Goal: Task Accomplishment & Management: Manage account settings

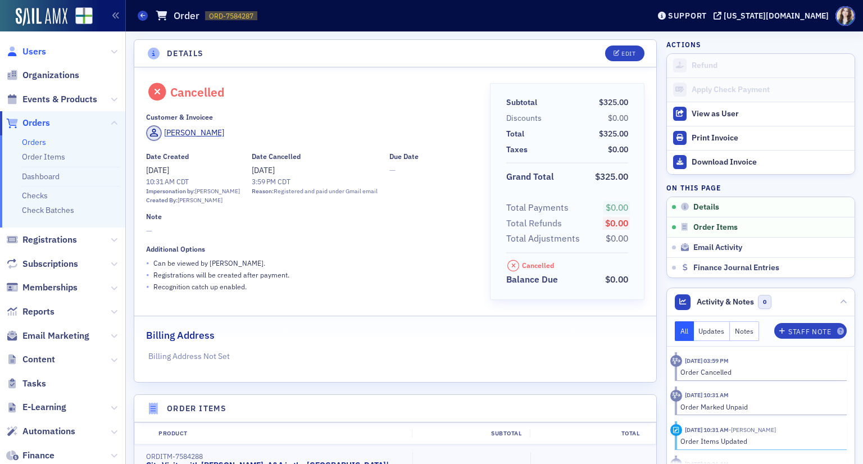
click at [40, 55] on span "Users" at bounding box center [34, 52] width 24 height 12
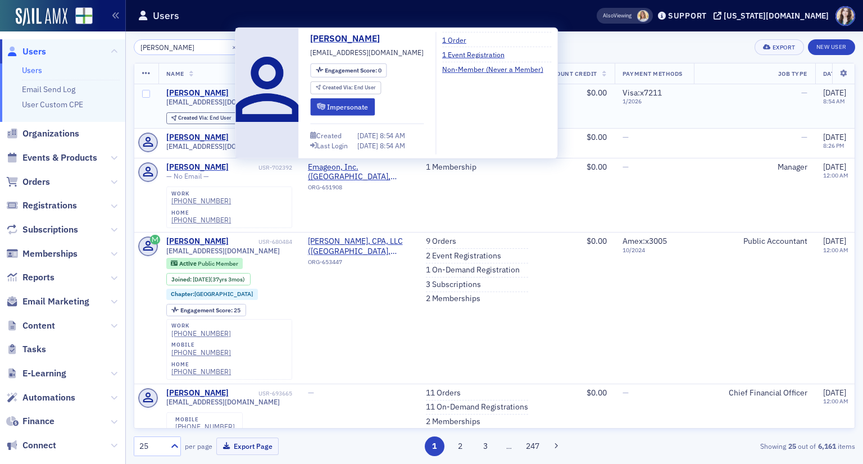
type input "Patrick J Hennessy"
click at [205, 91] on div "Patrick J Hennessy" at bounding box center [197, 93] width 62 height 10
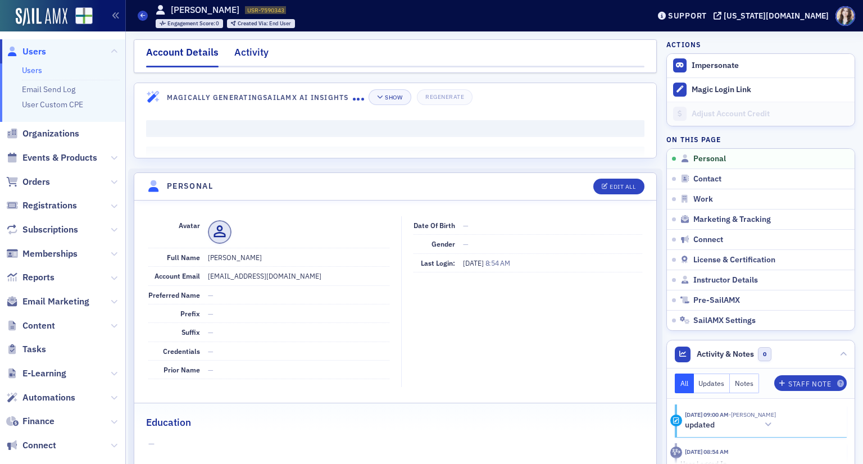
click at [260, 55] on div "Activity" at bounding box center [251, 55] width 34 height 21
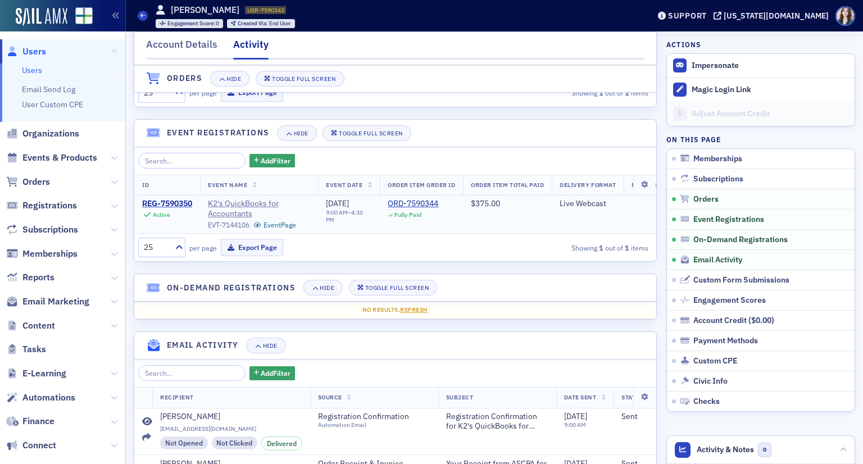
scroll to position [225, 0]
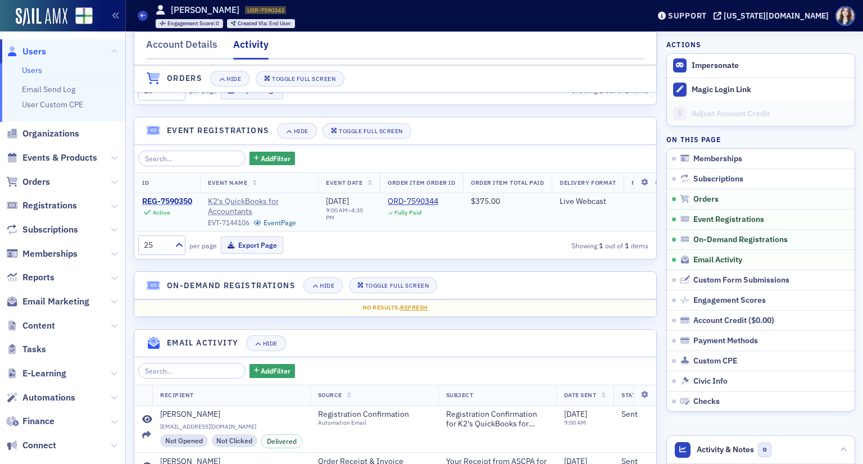
click at [178, 200] on div "REG-7590350" at bounding box center [167, 202] width 50 height 10
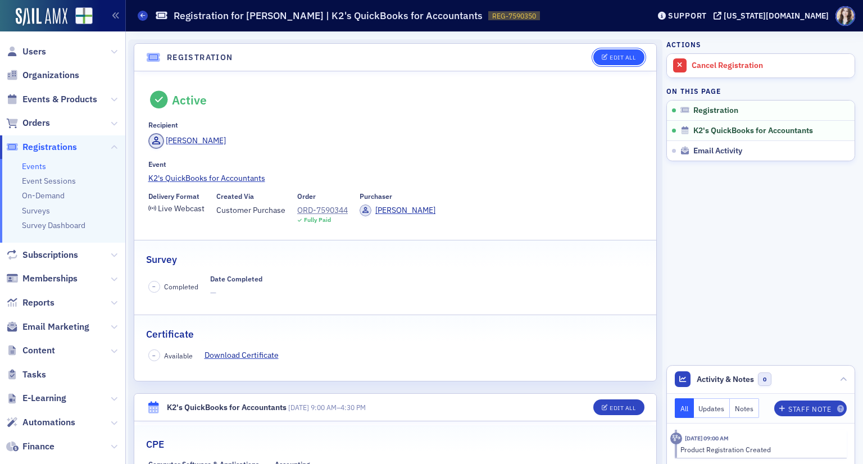
click at [610, 61] on div "Edit All" at bounding box center [623, 58] width 26 height 6
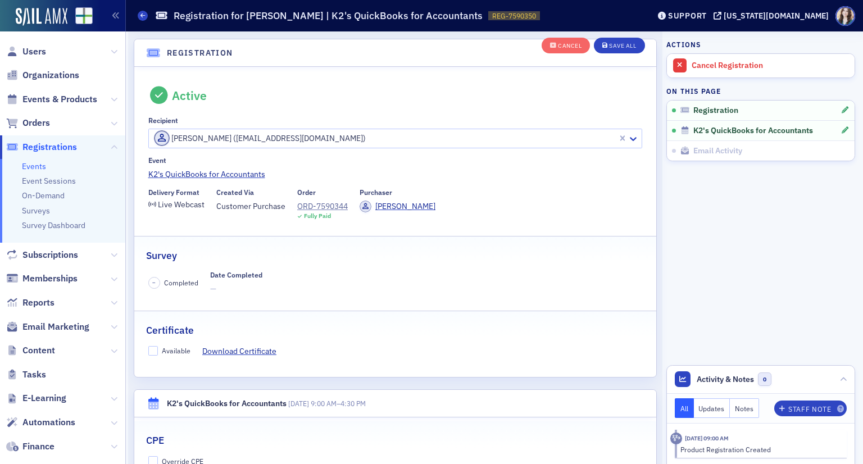
scroll to position [29, 0]
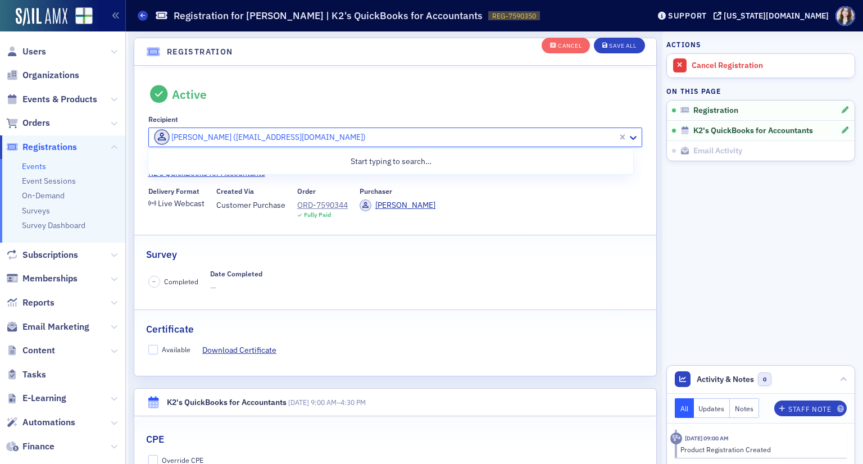
click at [365, 139] on div at bounding box center [385, 137] width 464 height 14
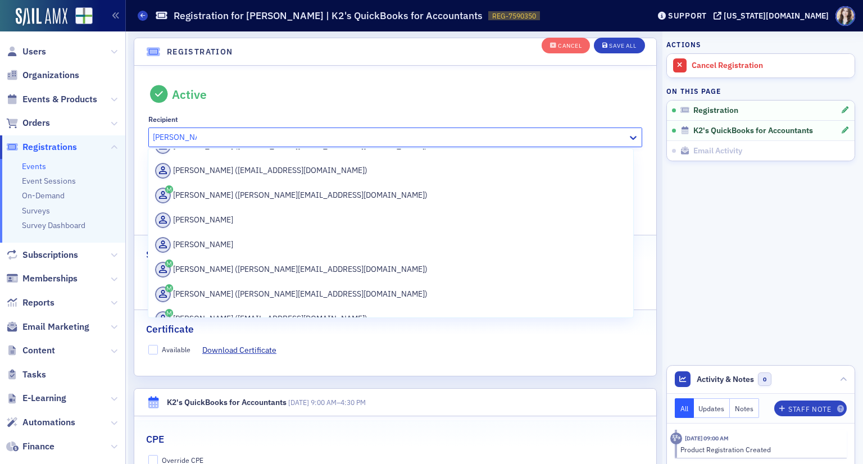
scroll to position [618, 0]
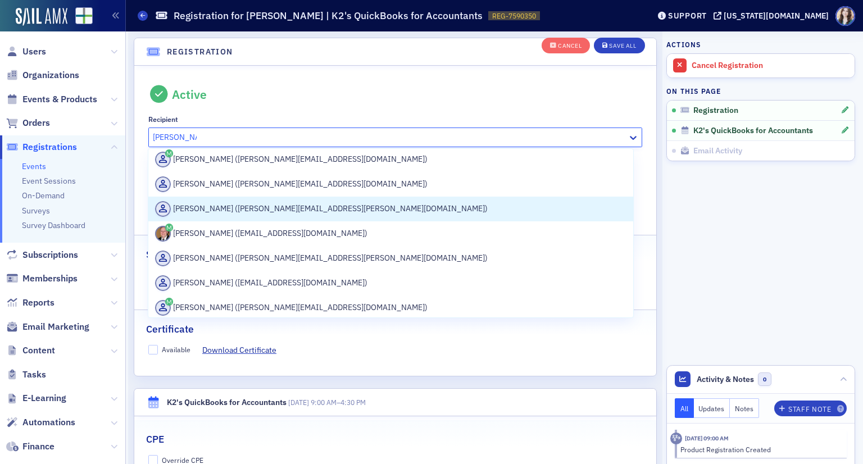
type input "Mike McCoy"
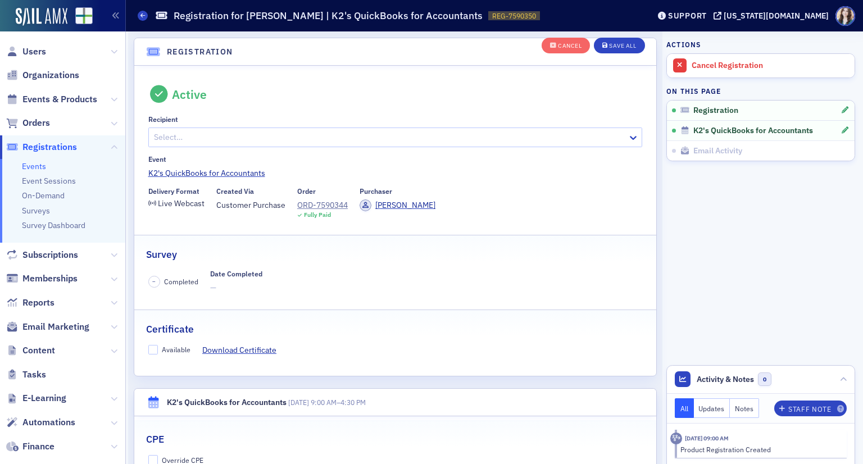
click at [342, 92] on div "Active" at bounding box center [395, 94] width 495 height 18
click at [560, 49] on button "Cancel" at bounding box center [566, 46] width 48 height 16
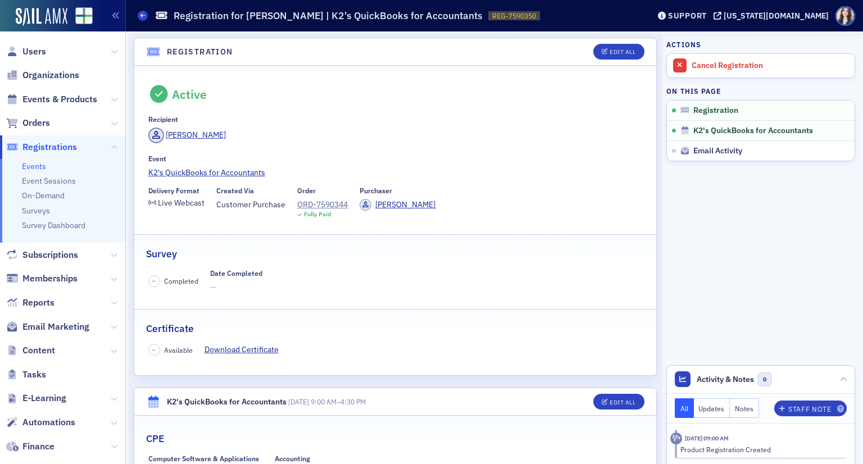
scroll to position [0, 0]
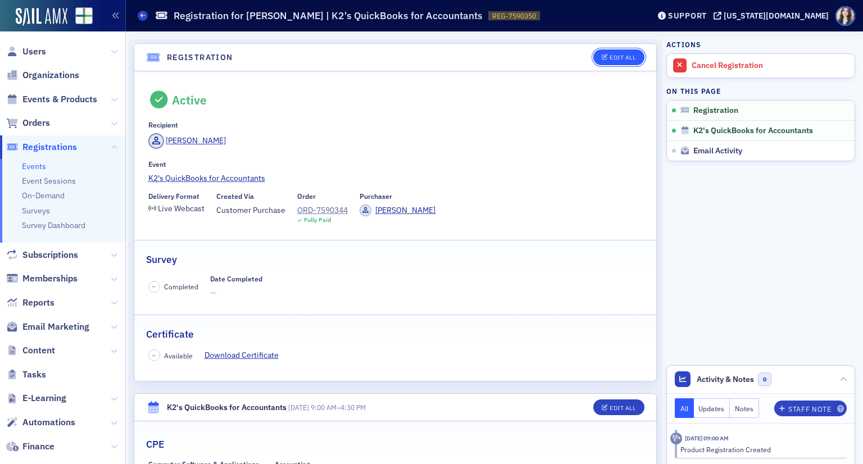
click at [613, 57] on div "Edit All" at bounding box center [623, 58] width 26 height 6
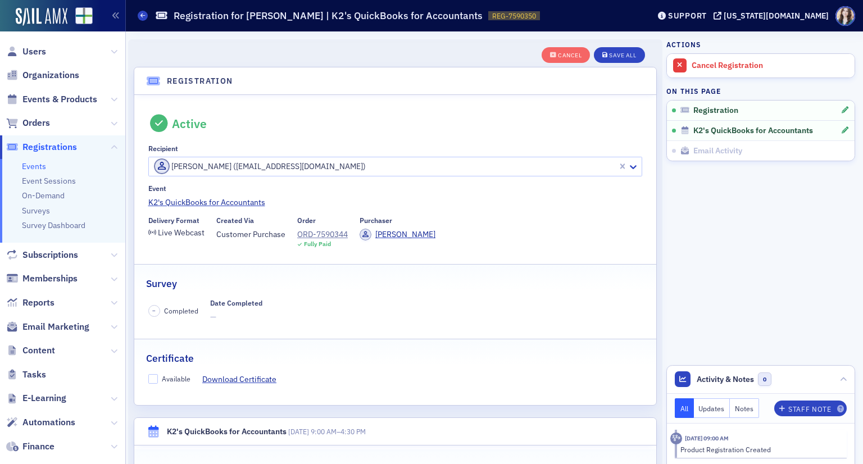
scroll to position [29, 0]
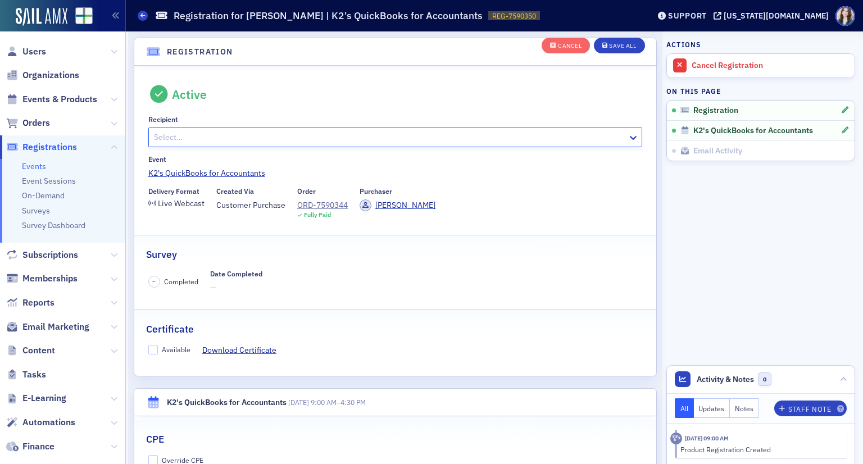
paste input "mmccoy@acs1.biz"
type input "mmccoy@acs1.biz"
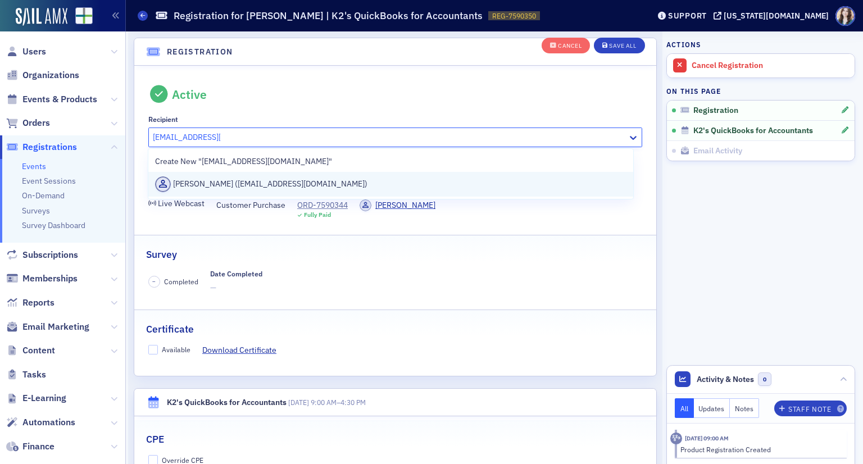
click at [322, 188] on div "Patrick J Hennessy (mmccoy@acs1.biz)" at bounding box center [391, 185] width 472 height 16
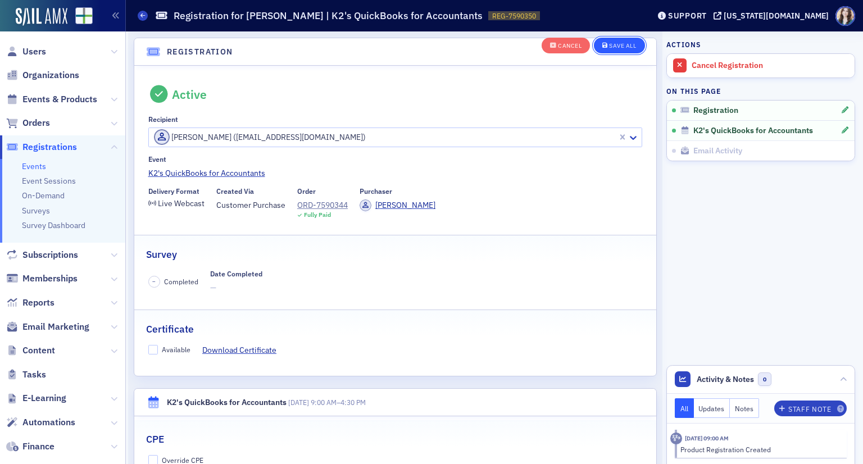
click at [611, 50] on button "Save All" at bounding box center [619, 46] width 51 height 16
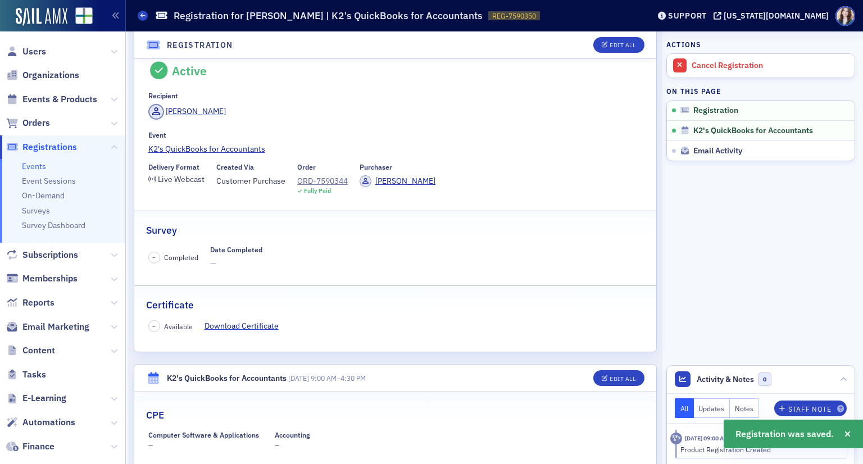
click at [203, 110] on div "Patrick J Hennessy" at bounding box center [196, 112] width 60 height 12
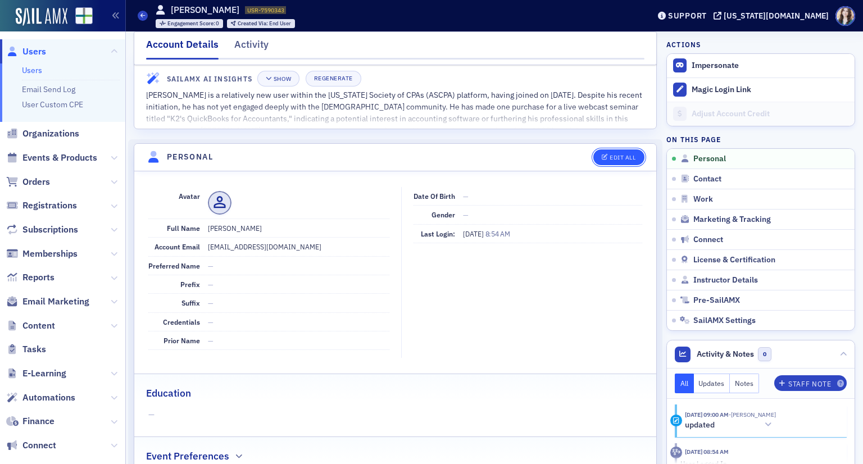
click at [615, 155] on div "Edit All" at bounding box center [623, 158] width 26 height 6
select select "US"
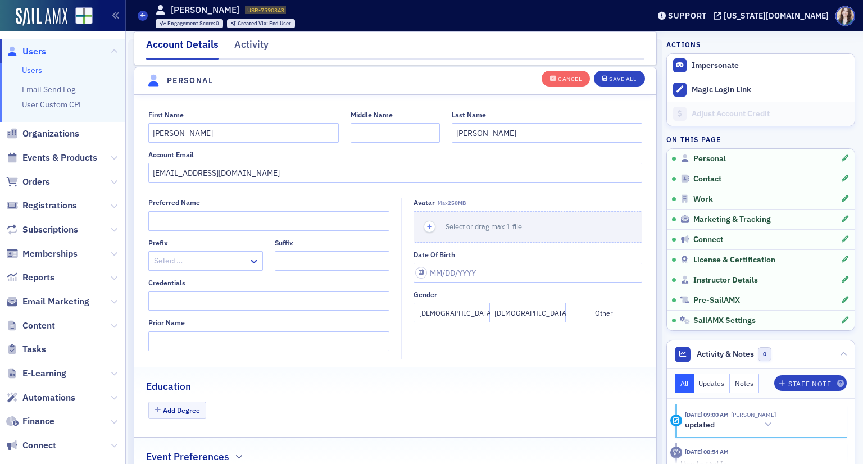
scroll to position [130, 0]
drag, startPoint x: 251, startPoint y: 134, endPoint x: 79, endPoint y: 126, distance: 172.2
click at [79, 126] on div "Users Users Email Send Log User Custom CPE Organizations Events & Products Orde…" at bounding box center [431, 232] width 863 height 464
type input "Mike"
drag, startPoint x: 491, startPoint y: 129, endPoint x: 381, endPoint y: 144, distance: 110.6
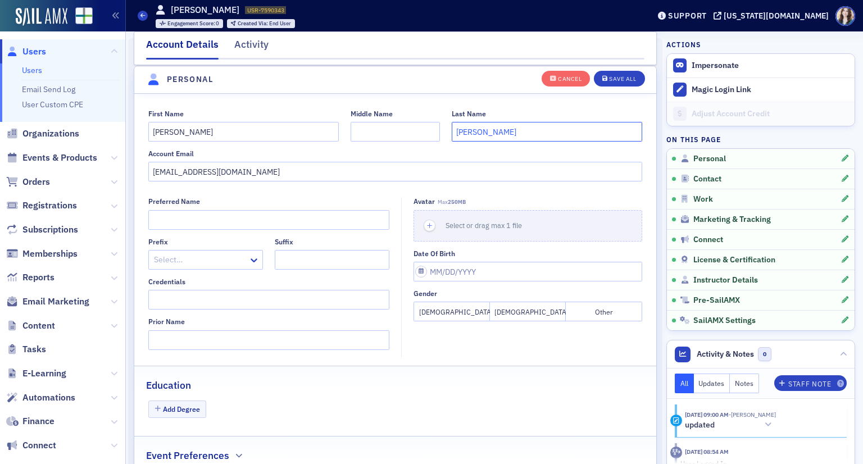
click at [381, 144] on div "First Name Mike Middle Name Last Name Hennessy Account Email mmccoy@acs1.biz" at bounding box center [395, 146] width 522 height 73
type input "McCoy"
click at [605, 83] on button "Save All" at bounding box center [619, 78] width 51 height 16
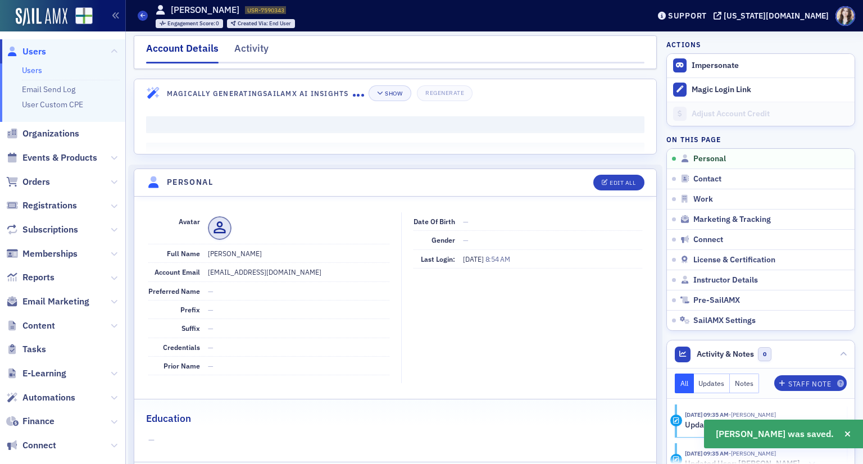
scroll to position [0, 0]
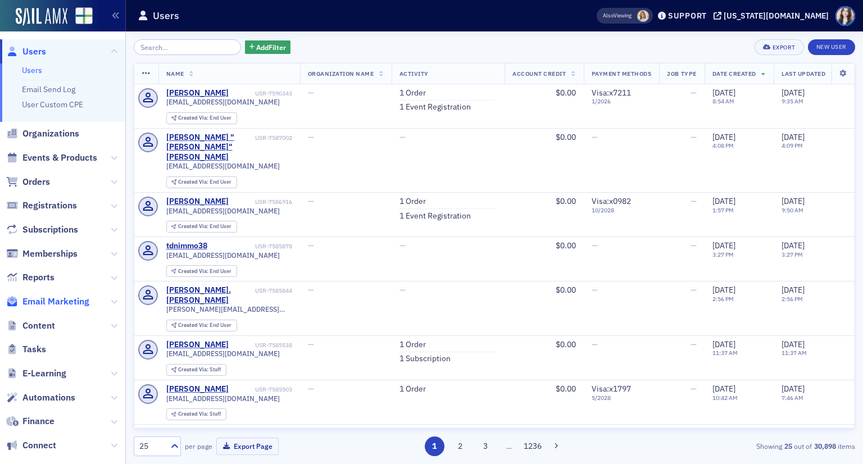
click at [88, 302] on span "Email Marketing" at bounding box center [55, 302] width 67 height 12
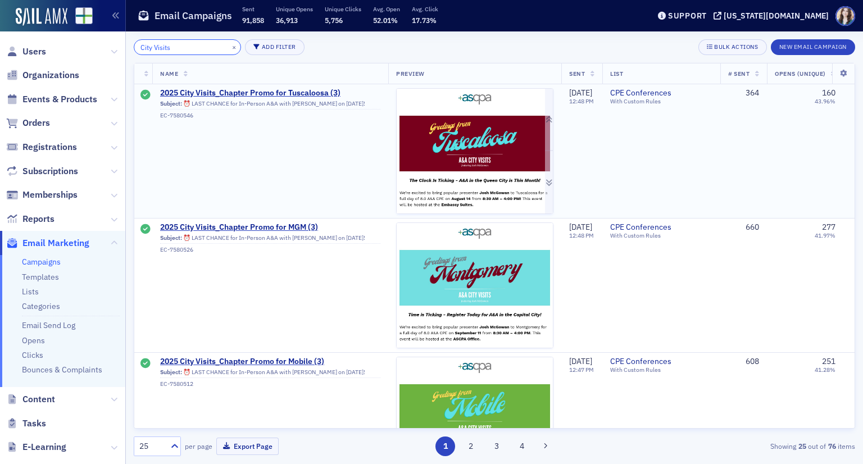
type input "City Visits"
click at [477, 141] on img at bounding box center [475, 355] width 156 height 532
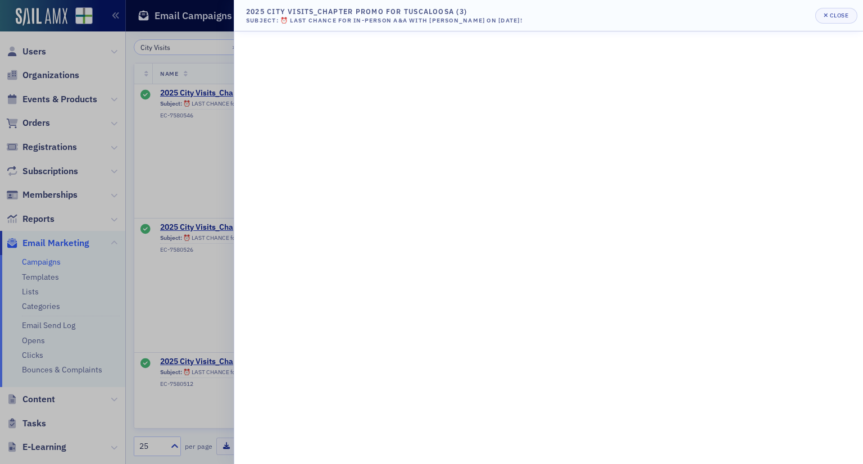
click at [207, 218] on div at bounding box center [431, 232] width 863 height 464
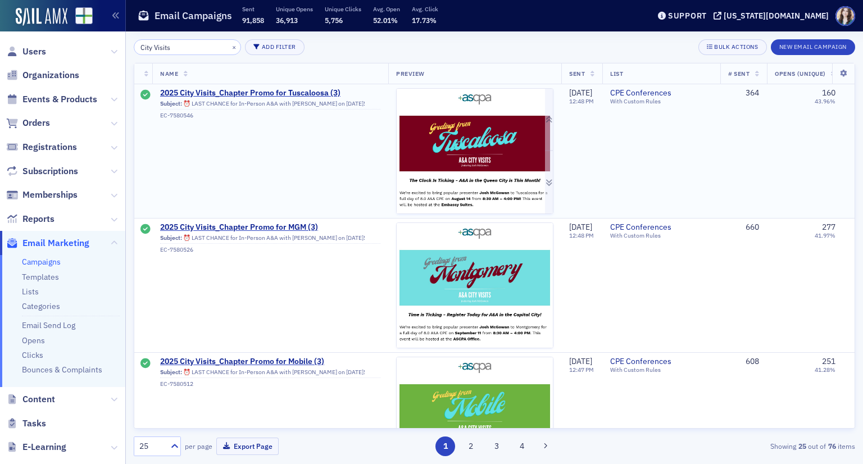
click at [432, 106] on img at bounding box center [475, 355] width 156 height 532
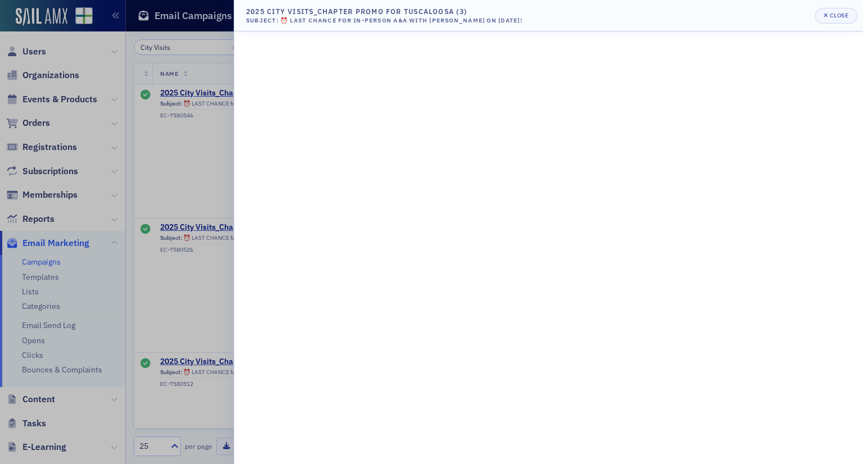
click at [220, 103] on div at bounding box center [431, 232] width 863 height 464
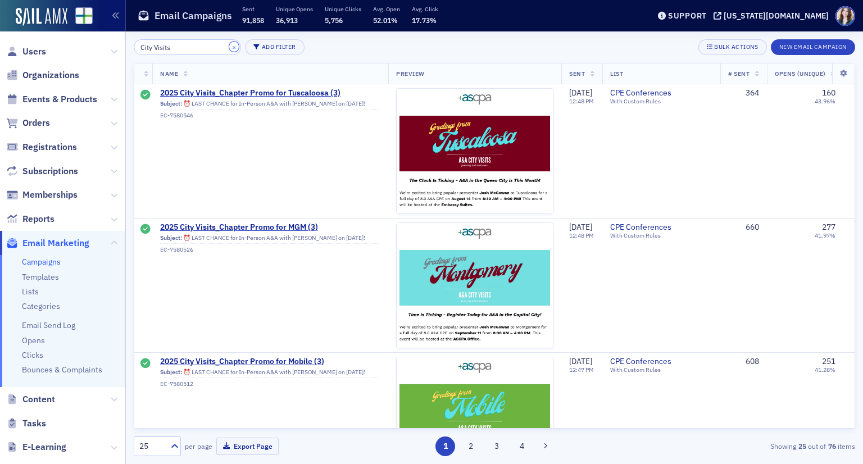
click at [229, 46] on button "×" at bounding box center [234, 47] width 10 height 10
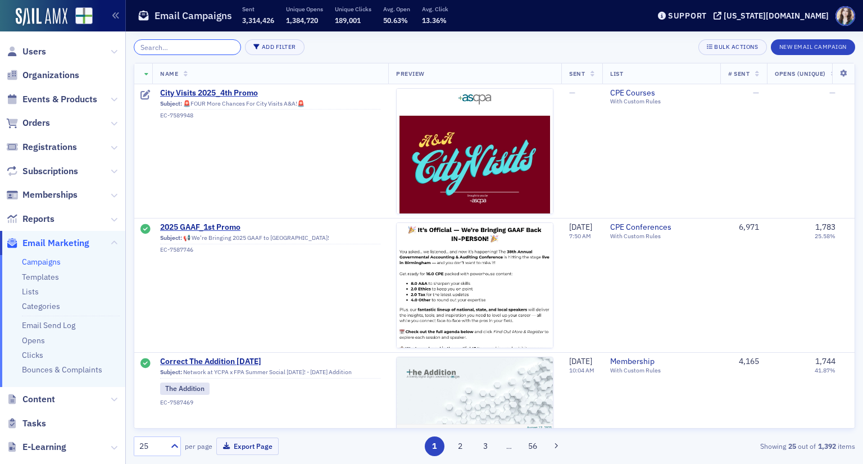
click at [219, 46] on input "search" at bounding box center [187, 47] width 107 height 16
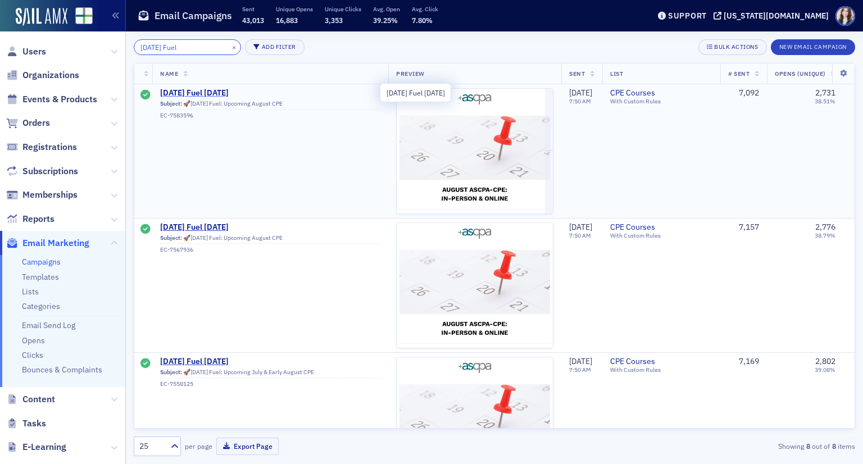
type input "Friday Fuel"
click at [216, 89] on span "Friday Fuel 8/8/25" at bounding box center [270, 93] width 220 height 10
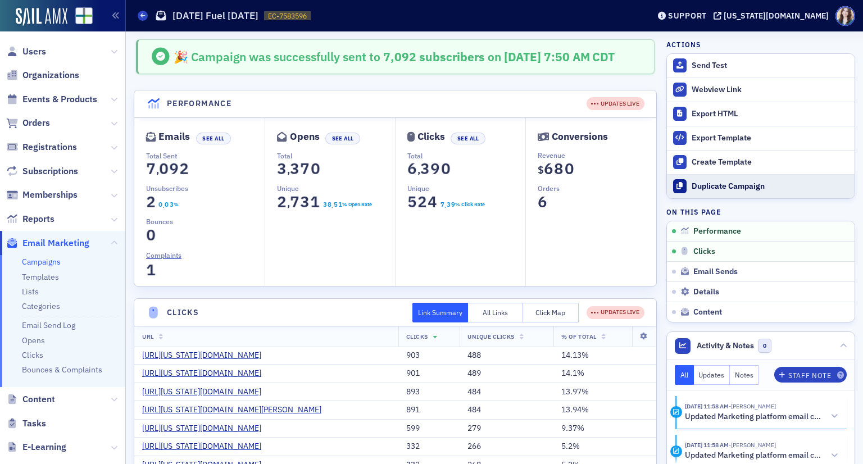
click at [675, 183] on div at bounding box center [680, 186] width 14 height 14
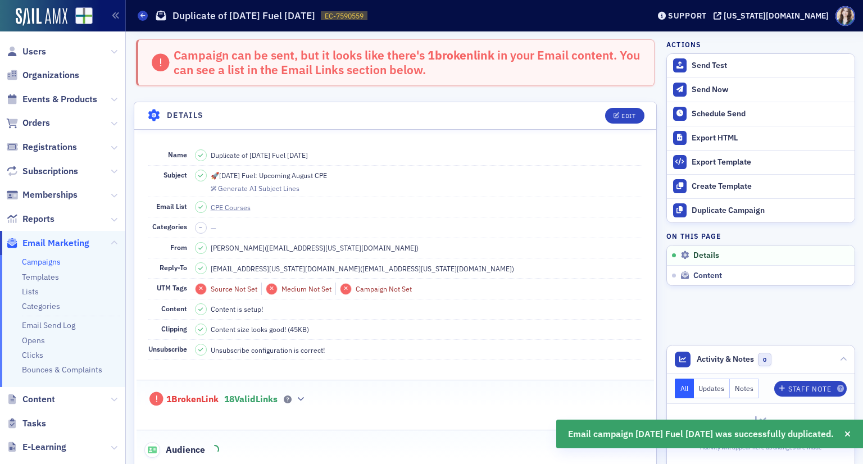
click at [630, 104] on header "Details Edit" at bounding box center [395, 116] width 522 height 28
click at [626, 108] on button "Edit" at bounding box center [624, 116] width 39 height 16
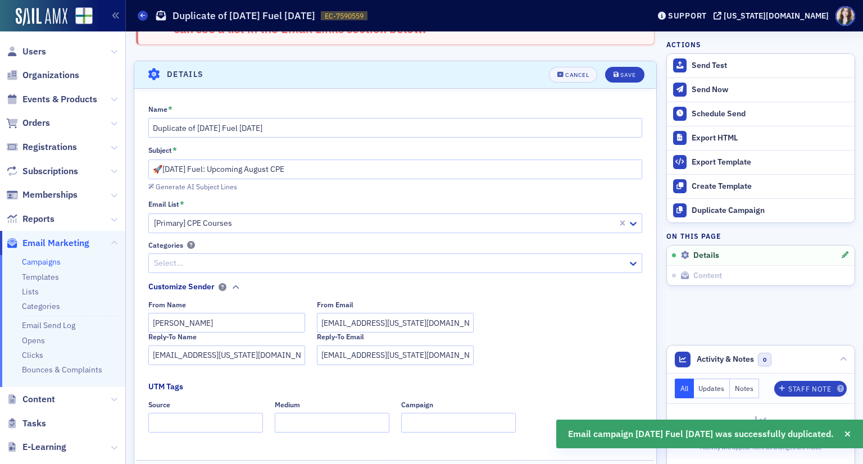
scroll to position [64, 0]
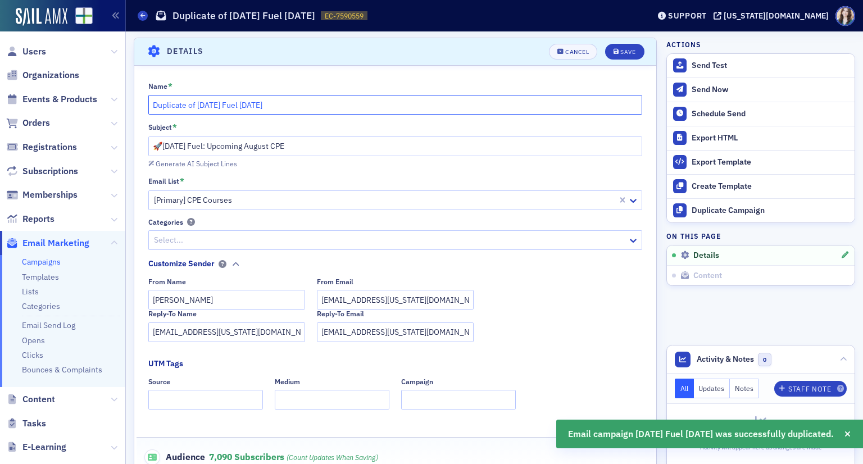
click at [247, 102] on input "Duplicate of Friday Fuel 8/8/25" at bounding box center [395, 105] width 495 height 20
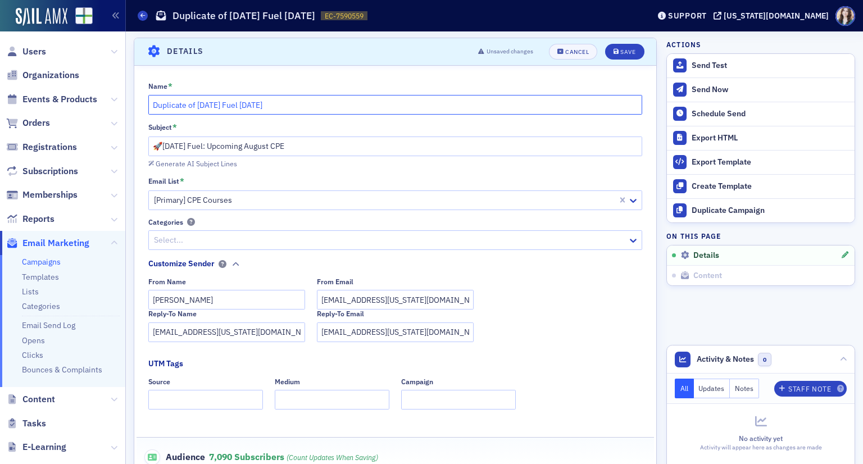
drag, startPoint x: 198, startPoint y: 104, endPoint x: 134, endPoint y: 107, distance: 64.1
click at [134, 107] on div "Name * Duplicate of Friday Fuel 8/15/25 Subject * 🚀Friday Fuel: Upcoming August…" at bounding box center [395, 317] width 522 height 471
type input "Friday Fuel 8/15/25"
click at [631, 53] on button "Save" at bounding box center [624, 52] width 39 height 16
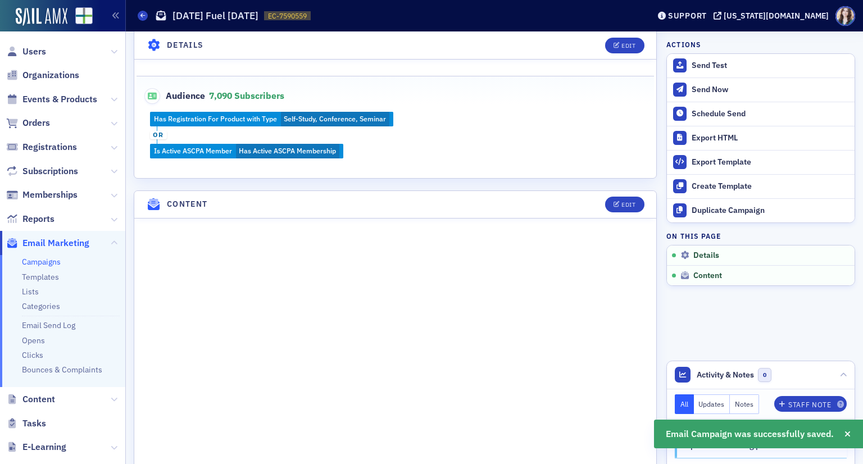
scroll to position [288, 0]
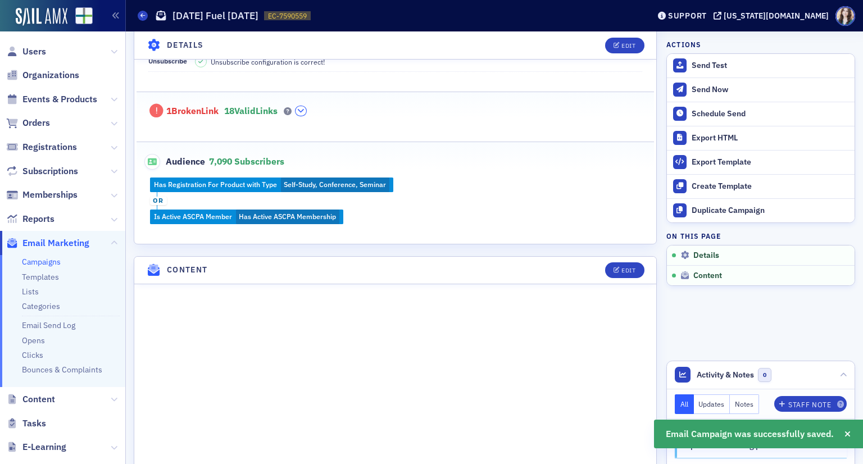
click at [304, 110] on icon "button" at bounding box center [300, 110] width 7 height 7
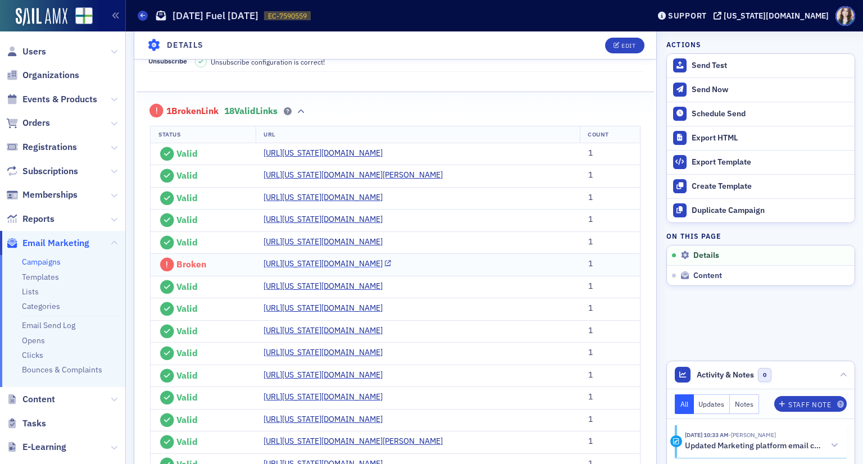
click at [290, 270] on link "https://alabama.cpa/catalog/events/7144827-simplifying-compliance-automating-re…" at bounding box center [328, 264] width 128 height 12
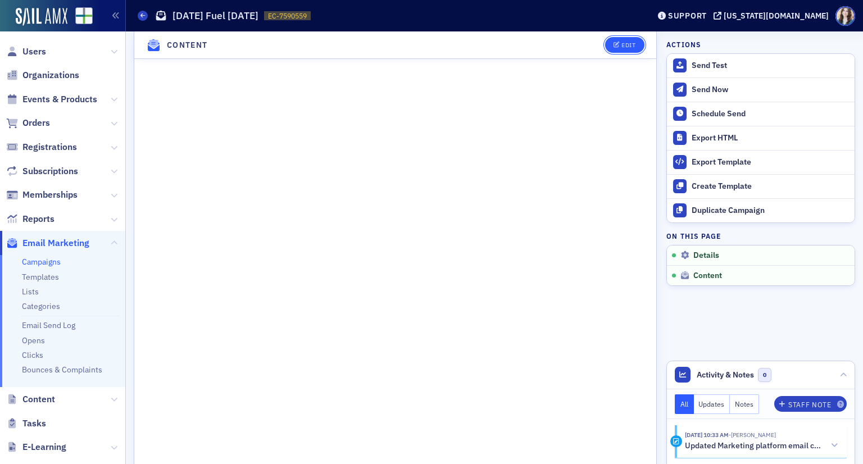
click at [607, 53] on button "Edit" at bounding box center [624, 45] width 39 height 16
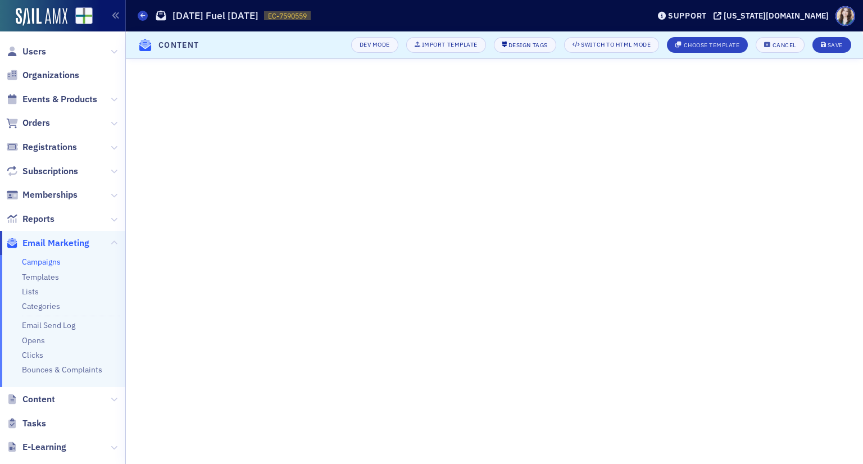
scroll to position [677, 0]
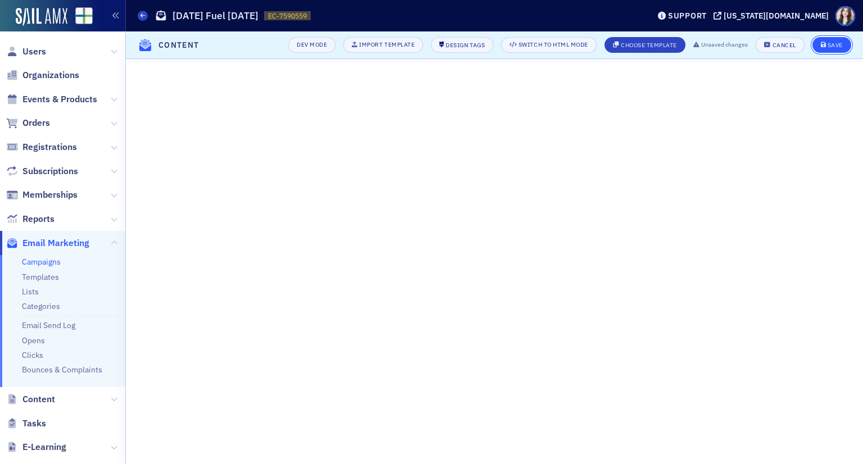
click at [845, 41] on button "Save" at bounding box center [832, 45] width 39 height 16
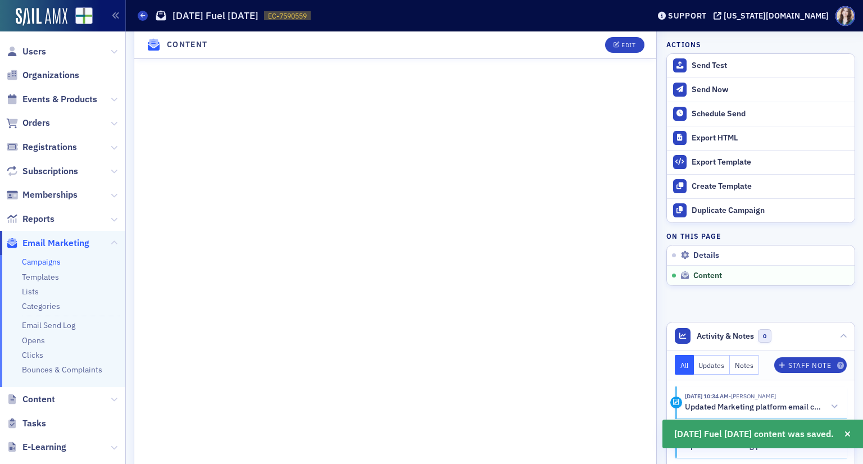
scroll to position [492, 0]
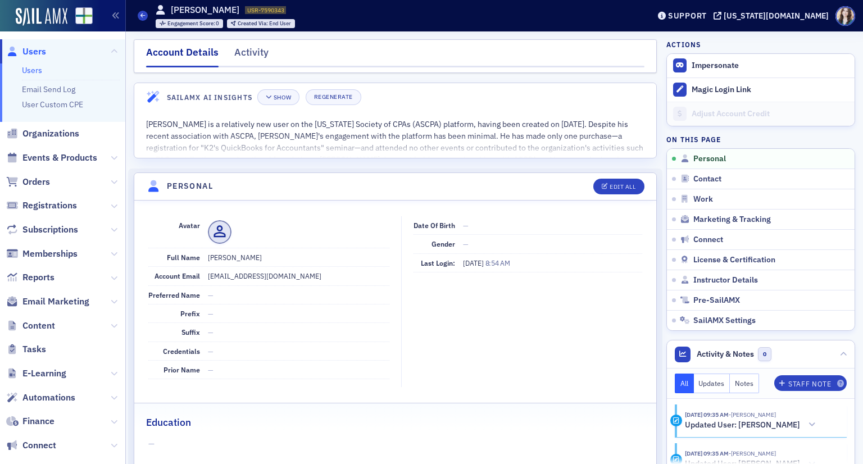
click at [41, 59] on span "Users" at bounding box center [62, 51] width 125 height 24
click at [41, 52] on span "Users" at bounding box center [34, 52] width 24 height 12
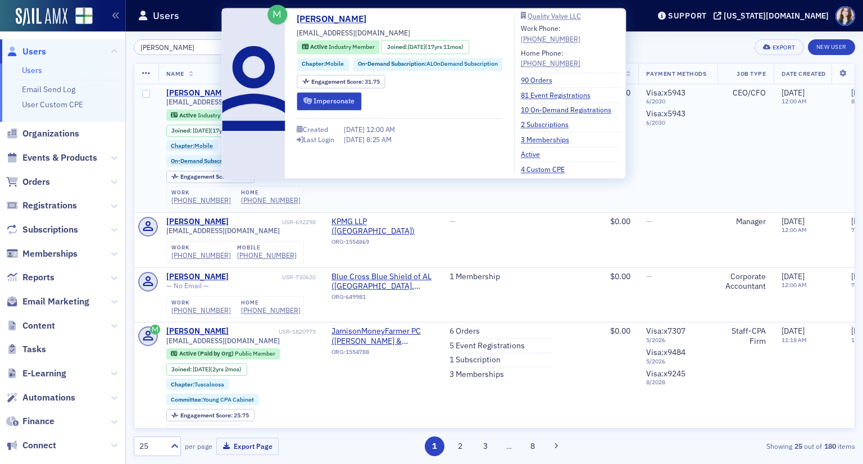
type input "matthew hariel"
click at [209, 92] on div "[PERSON_NAME]" at bounding box center [197, 93] width 62 height 10
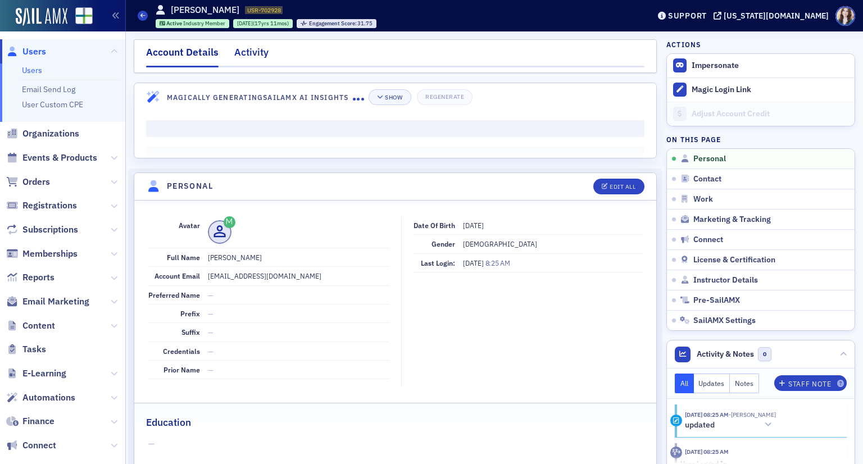
click at [247, 54] on div "Activity" at bounding box center [251, 55] width 34 height 21
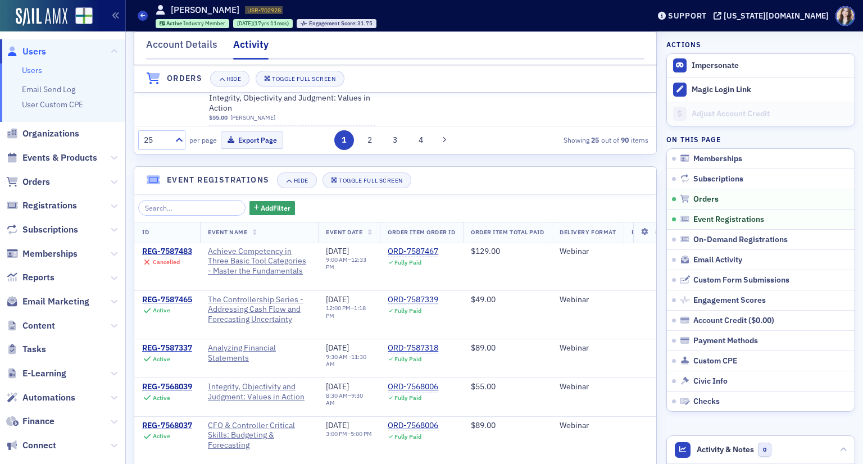
scroll to position [731, 0]
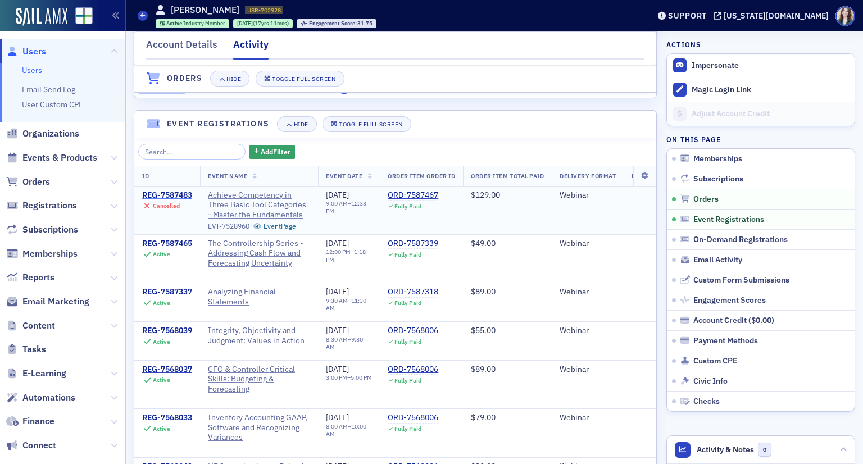
click at [178, 198] on div "REG-7587483" at bounding box center [167, 196] width 50 height 10
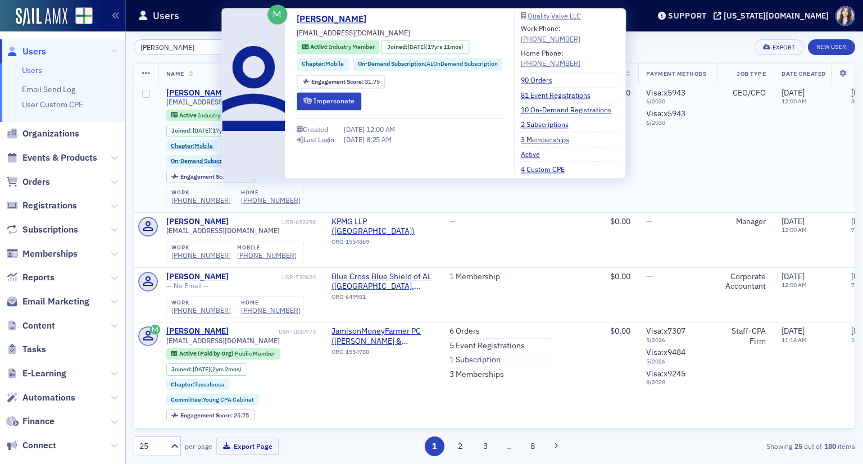
click at [201, 91] on div "[PERSON_NAME]" at bounding box center [197, 93] width 62 height 10
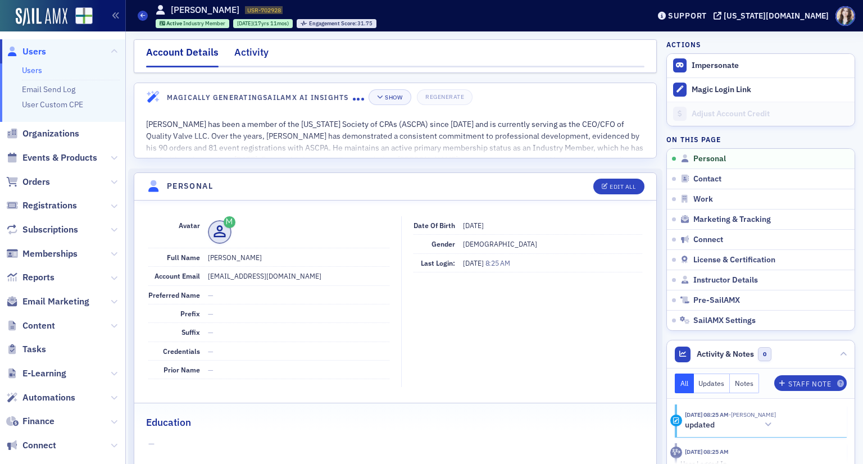
click at [250, 48] on div "Activity" at bounding box center [251, 55] width 34 height 21
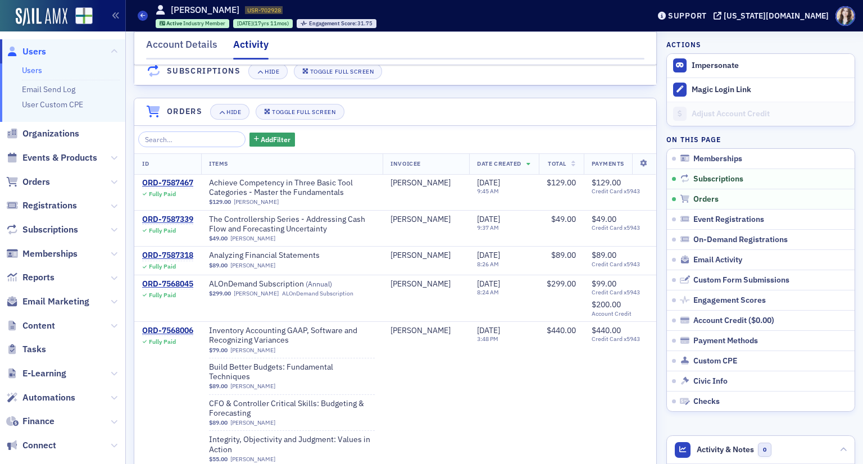
scroll to position [394, 0]
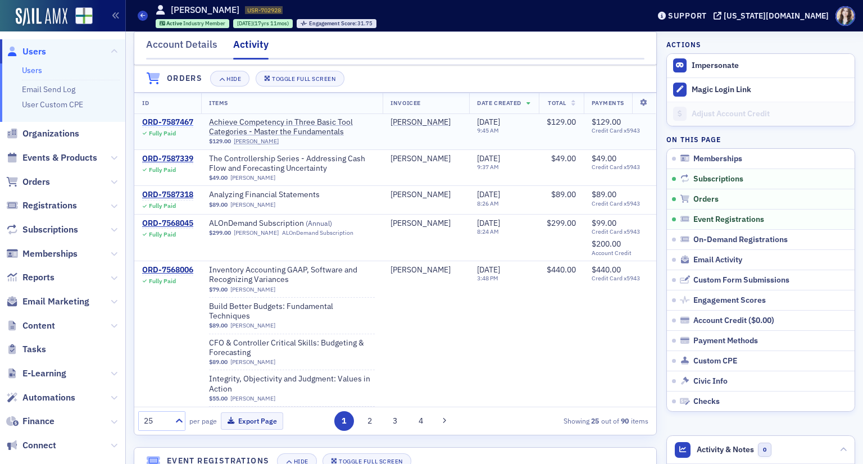
click at [176, 128] on div "ORD-7587467" at bounding box center [167, 122] width 51 height 10
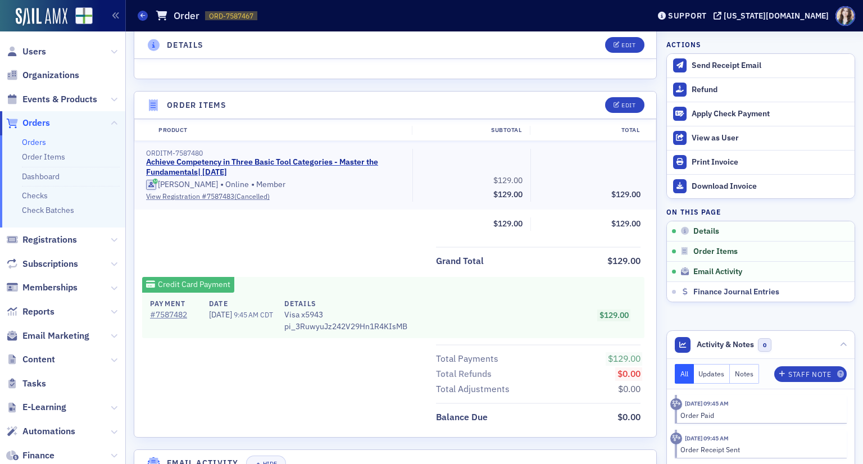
scroll to position [281, 0]
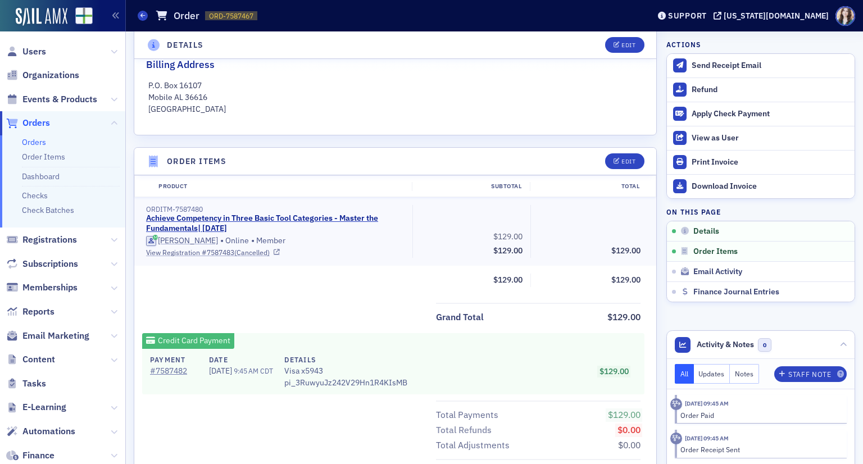
click at [207, 250] on link "View Registration # 7587483 (Cancelled)" at bounding box center [275, 252] width 259 height 10
click at [238, 221] on link "Achieve Competency in Three Basic Tool Categories - Master the Fundamentals | 8…" at bounding box center [273, 224] width 255 height 20
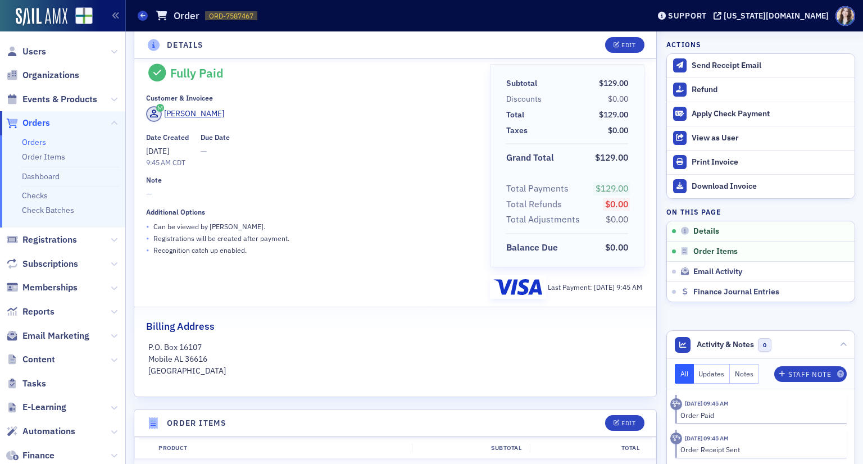
scroll to position [0, 0]
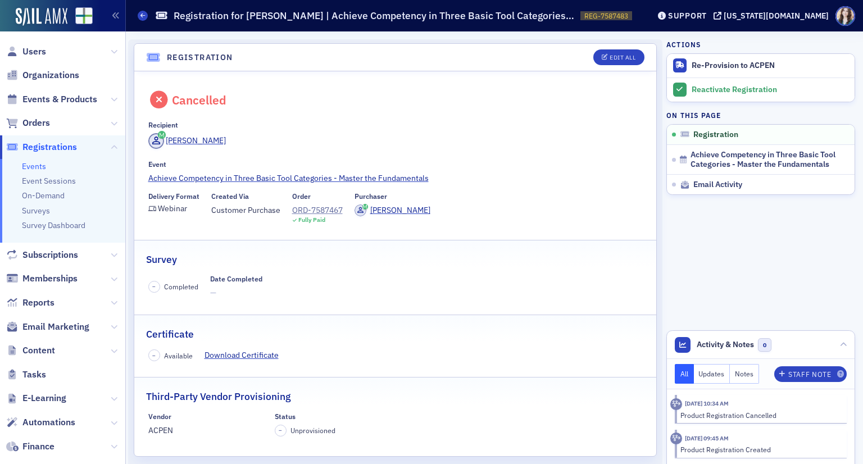
click at [511, 311] on div "Cancelled Recipient Matthew Hariel Event Achieve Competency in Three Basic Tool…" at bounding box center [395, 263] width 522 height 385
click at [680, 92] on link "Reactivate Registration" at bounding box center [761, 90] width 188 height 24
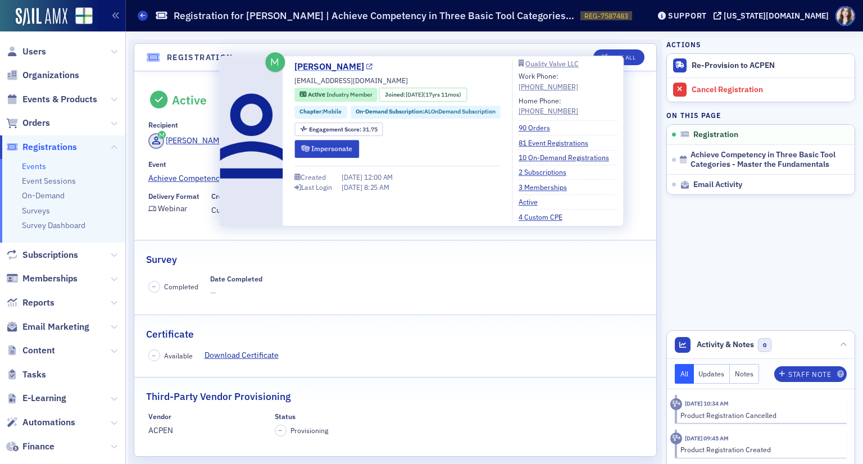
click at [328, 70] on link "Matthew Hariel" at bounding box center [334, 66] width 78 height 13
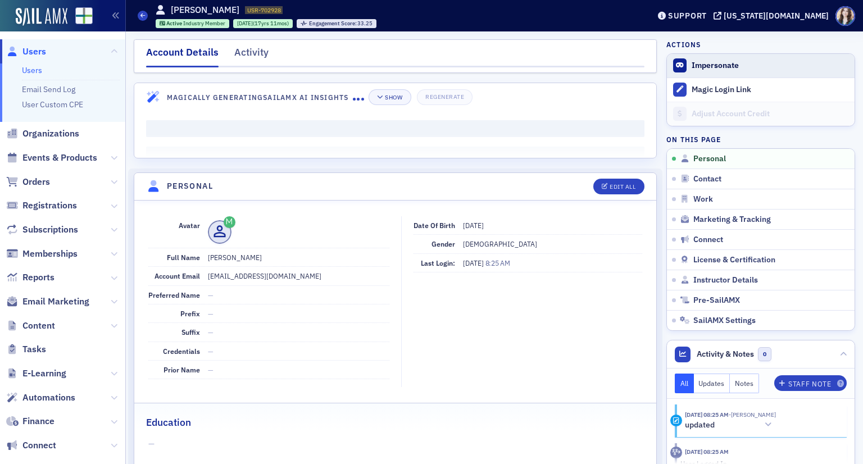
click at [695, 67] on button "Impersonate" at bounding box center [715, 66] width 47 height 10
